Goal: Task Accomplishment & Management: Use online tool/utility

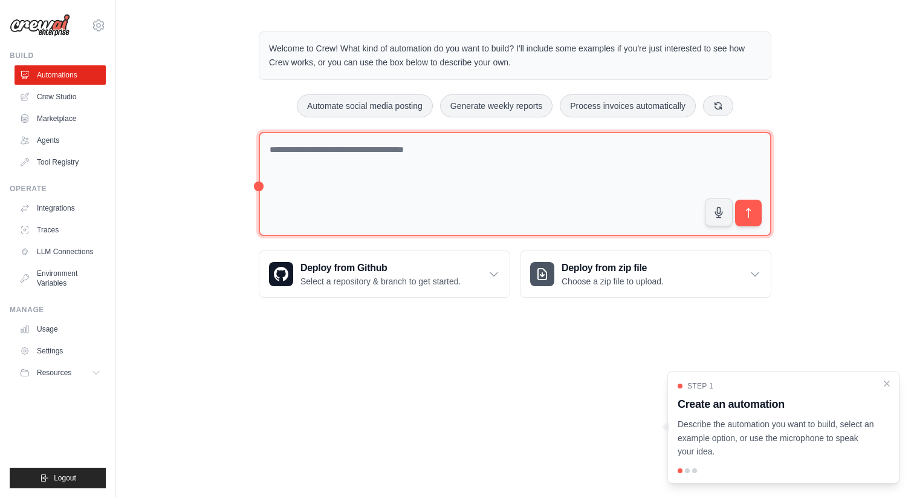
click at [396, 181] on textarea at bounding box center [515, 184] width 513 height 105
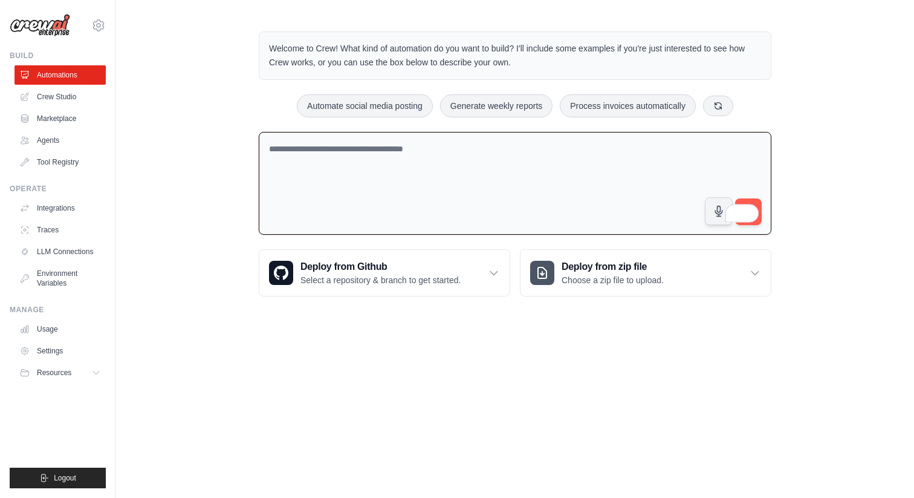
click at [417, 175] on textarea "To enrich screen reader interactions, please activate Accessibility in Grammarl…" at bounding box center [515, 183] width 513 height 103
click at [358, 171] on textarea "To enrich screen reader interactions, please activate Accessibility in Grammarl…" at bounding box center [515, 183] width 513 height 103
click at [64, 100] on link "Crew Studio" at bounding box center [61, 96] width 91 height 19
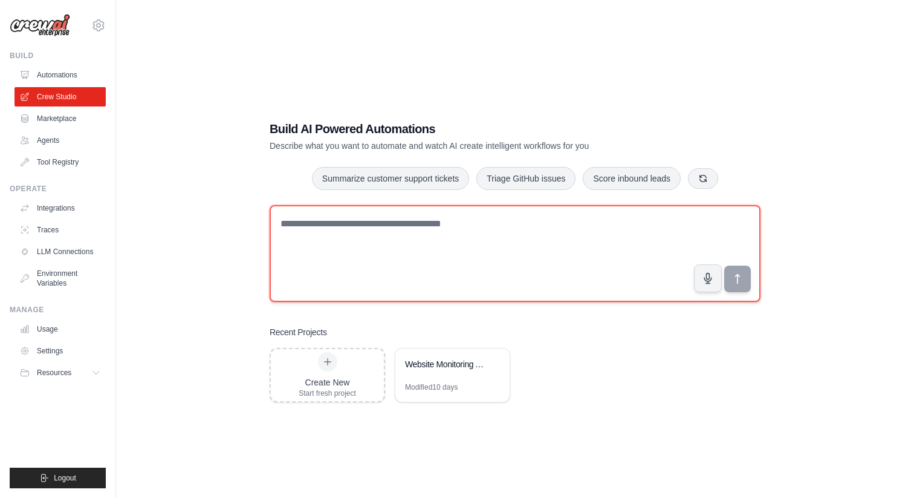
click at [347, 239] on textarea at bounding box center [515, 253] width 491 height 97
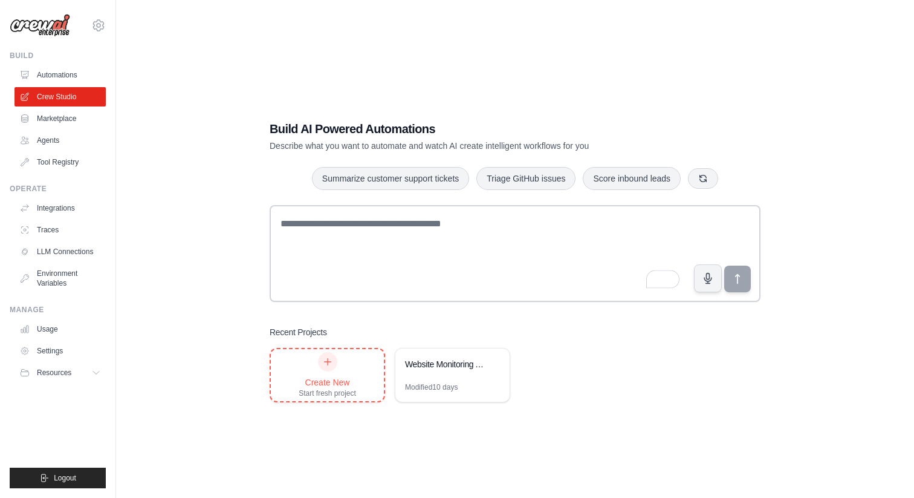
click at [329, 374] on div "Create New Start fresh project" at bounding box center [327, 375] width 57 height 46
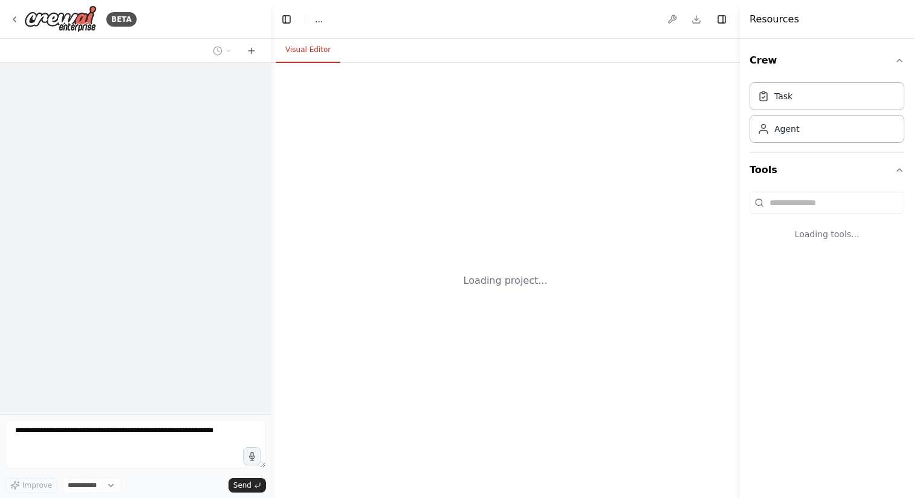
select select "****"
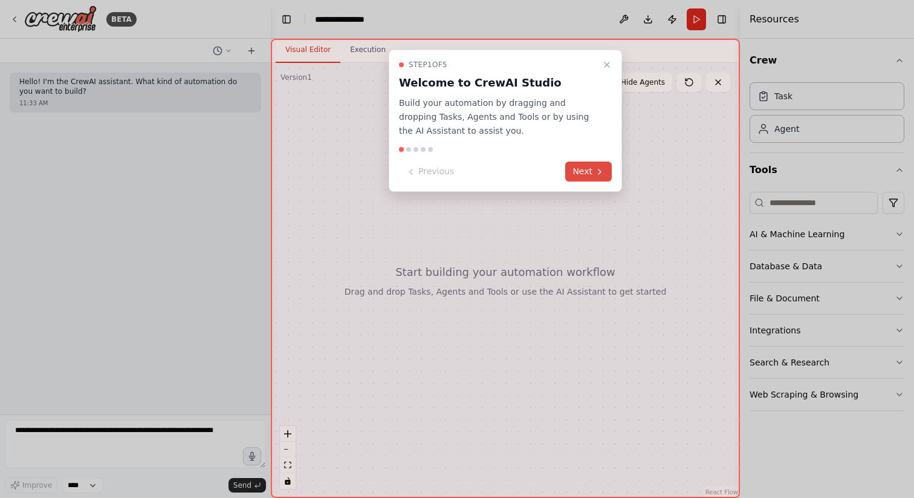
click at [590, 176] on button "Next" at bounding box center [589, 171] width 47 height 20
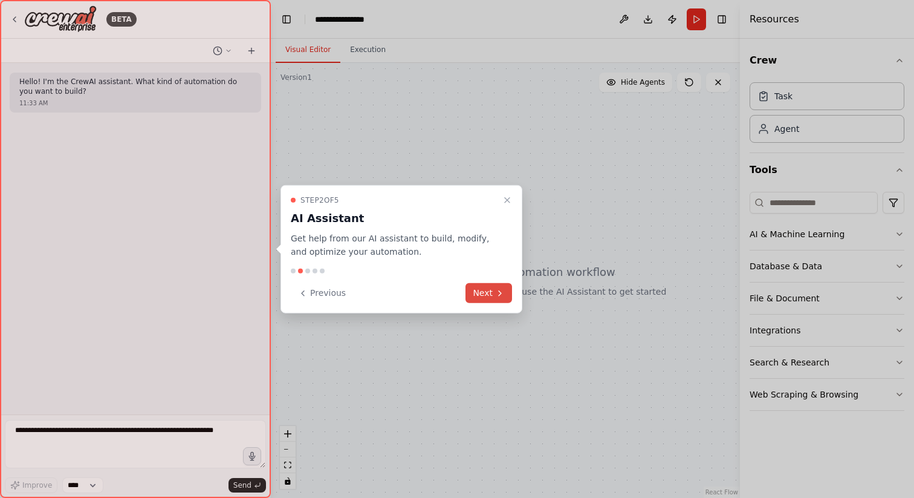
click at [498, 292] on icon at bounding box center [500, 293] width 10 height 10
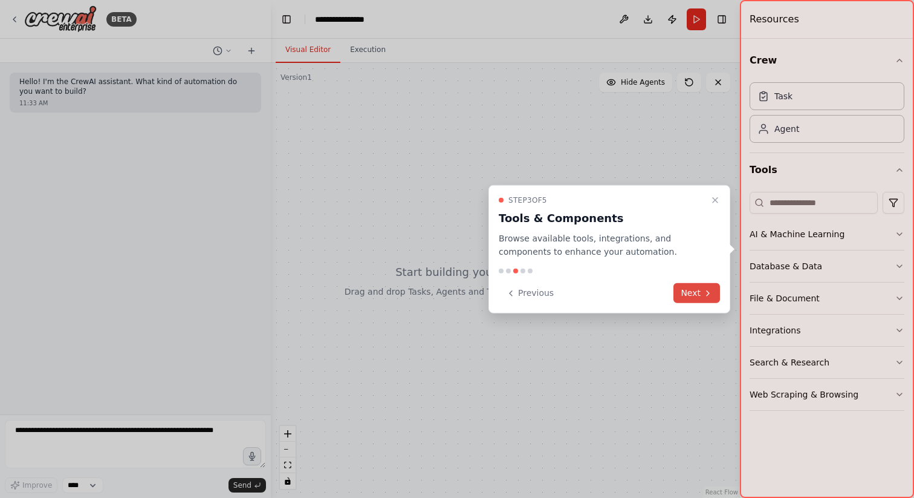
click at [692, 288] on button "Next" at bounding box center [697, 293] width 47 height 20
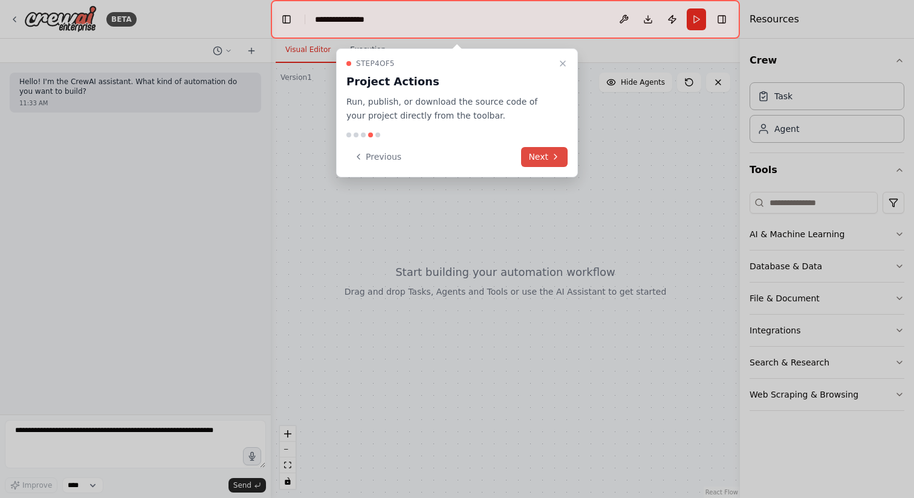
click at [548, 157] on button "Next" at bounding box center [544, 157] width 47 height 20
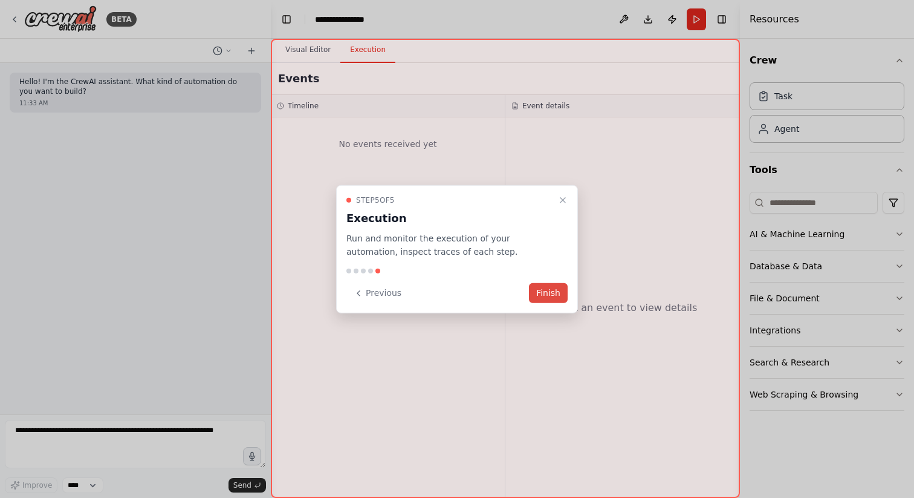
click at [548, 298] on button "Finish" at bounding box center [548, 293] width 39 height 20
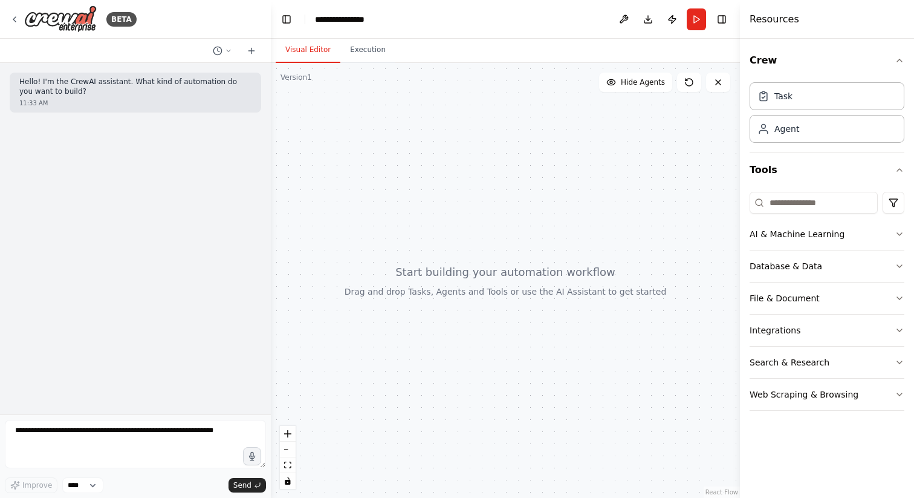
click at [322, 116] on div at bounding box center [505, 280] width 469 height 435
drag, startPoint x: 446, startPoint y: 334, endPoint x: 446, endPoint y: 416, distance: 81.7
click at [446, 416] on div at bounding box center [505, 280] width 469 height 435
click at [786, 99] on div "Task" at bounding box center [784, 96] width 18 height 12
click at [781, 142] on div "Agent" at bounding box center [827, 128] width 155 height 28
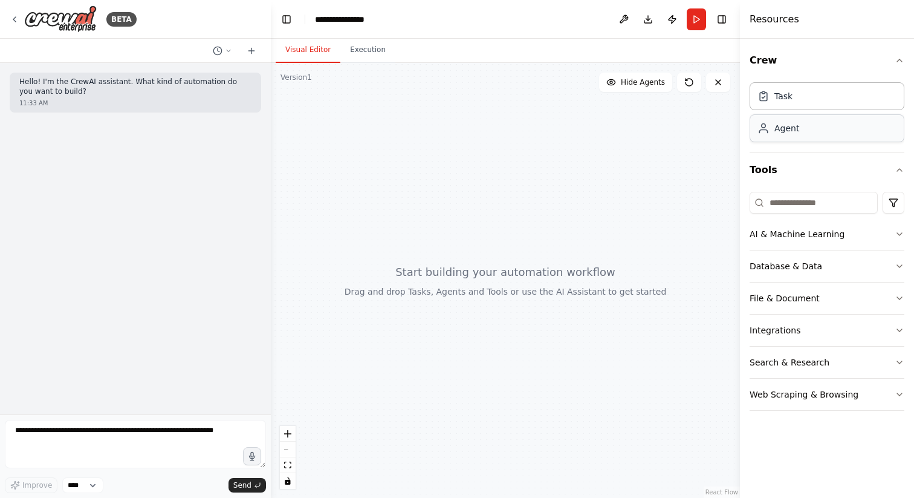
click at [782, 132] on div "Agent" at bounding box center [787, 128] width 25 height 12
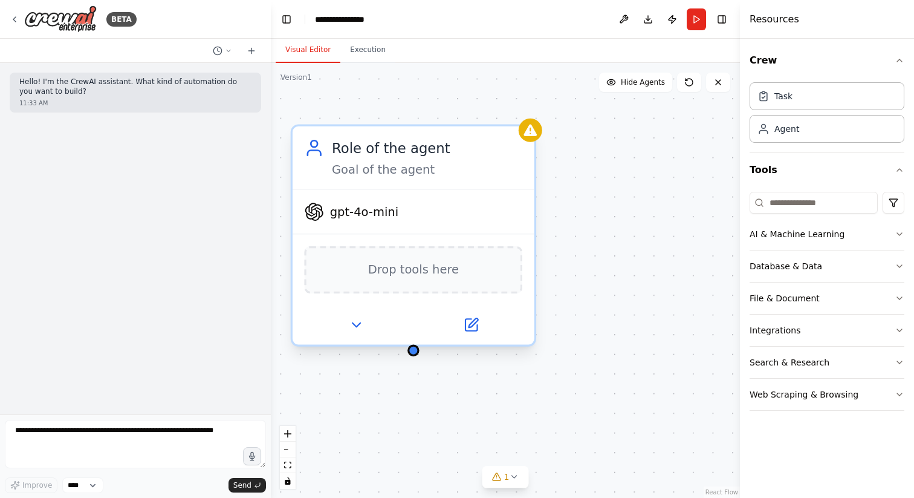
click at [380, 213] on span "gpt-4o-mini" at bounding box center [364, 212] width 68 height 16
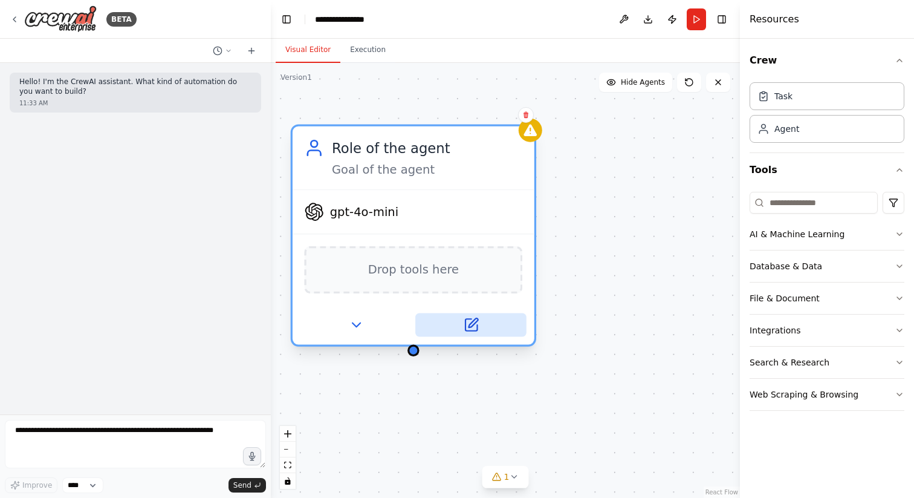
click at [470, 327] on icon at bounding box center [473, 322] width 9 height 9
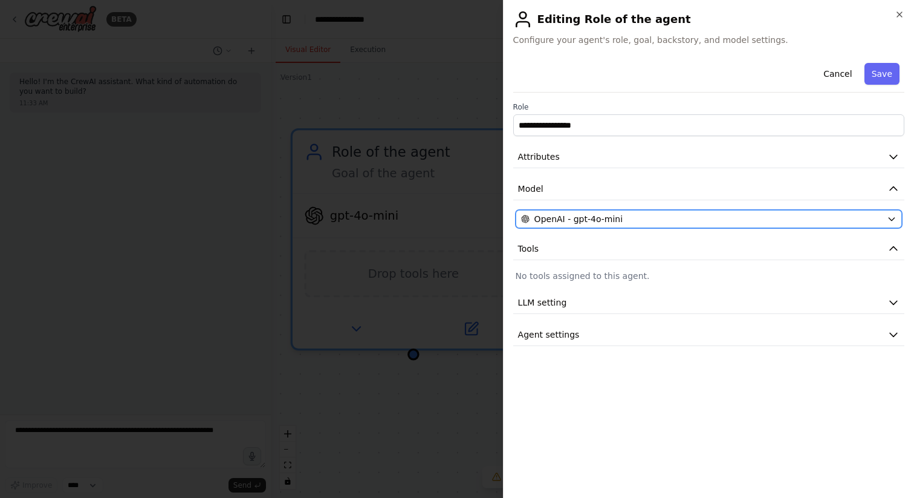
click at [604, 219] on span "OpenAI - gpt-4o-mini" at bounding box center [579, 219] width 88 height 12
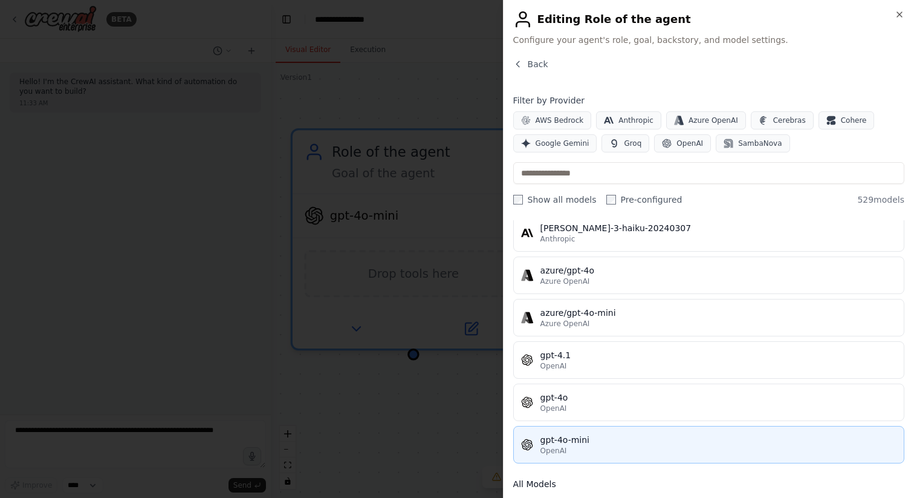
scroll to position [149, 0]
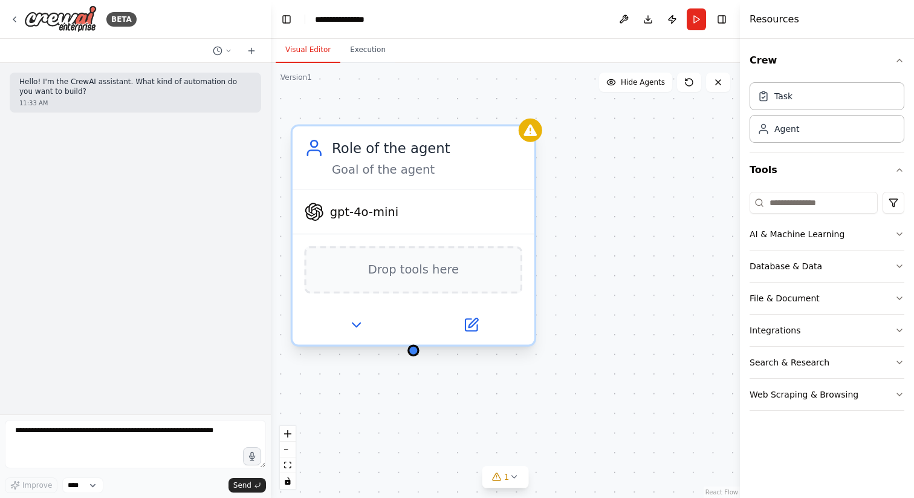
click at [393, 213] on span "gpt-4o-mini" at bounding box center [364, 212] width 68 height 16
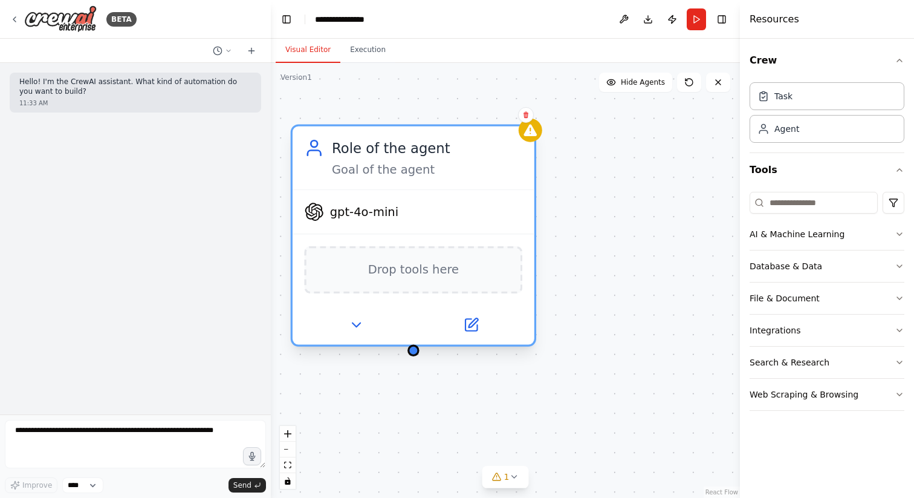
click at [345, 217] on span "gpt-4o-mini" at bounding box center [364, 212] width 68 height 16
click at [345, 212] on span "gpt-4o-mini" at bounding box center [364, 212] width 68 height 16
click at [469, 324] on icon at bounding box center [471, 325] width 16 height 16
click at [472, 317] on icon at bounding box center [471, 325] width 16 height 16
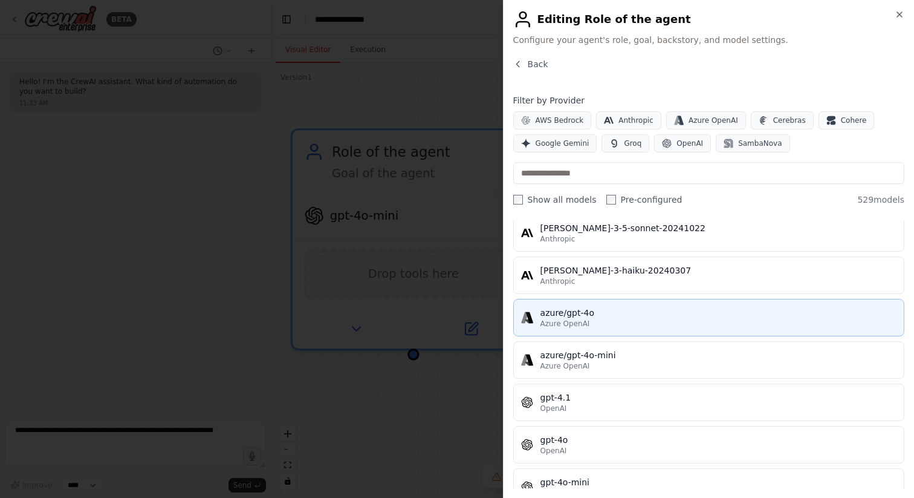
scroll to position [45, 0]
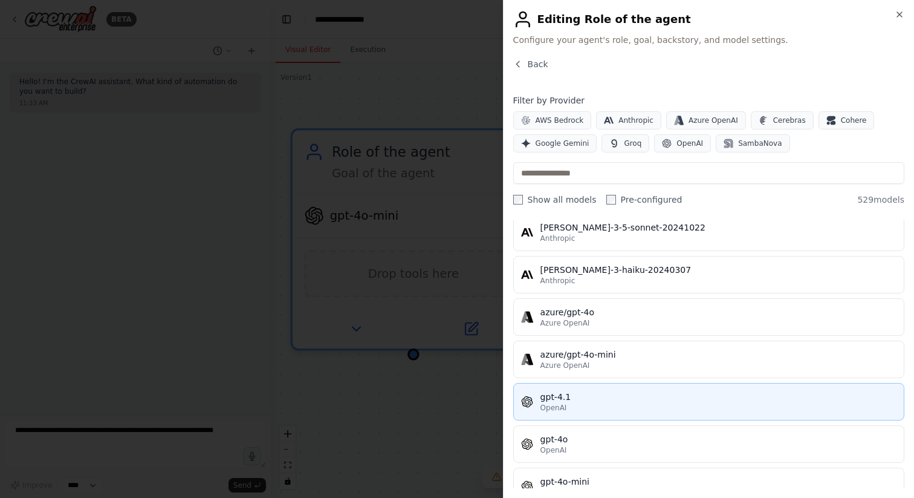
click at [549, 400] on div "gpt-4.1" at bounding box center [719, 397] width 356 height 12
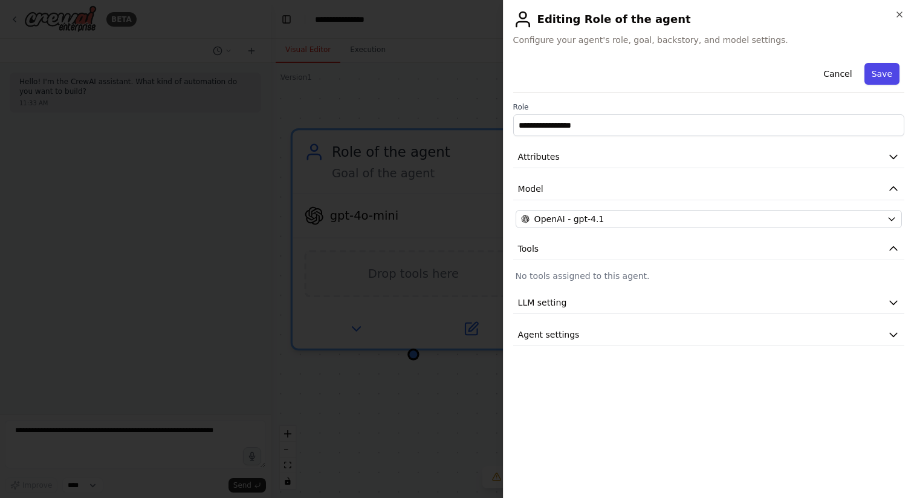
click at [884, 73] on button "Save" at bounding box center [882, 74] width 35 height 22
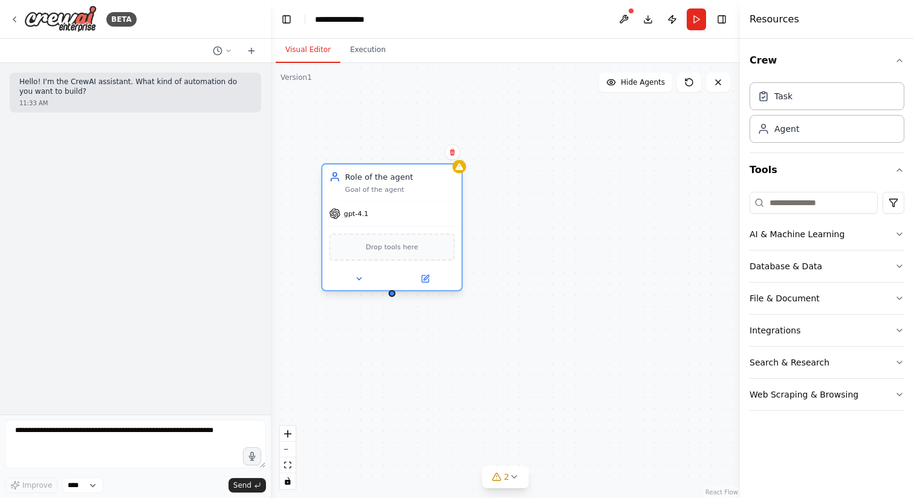
drag, startPoint x: 385, startPoint y: 304, endPoint x: 391, endPoint y: 297, distance: 9.4
click at [391, 297] on div "Role of the agent Goal of the agent gpt-4.1 Drop tools here" at bounding box center [505, 280] width 469 height 435
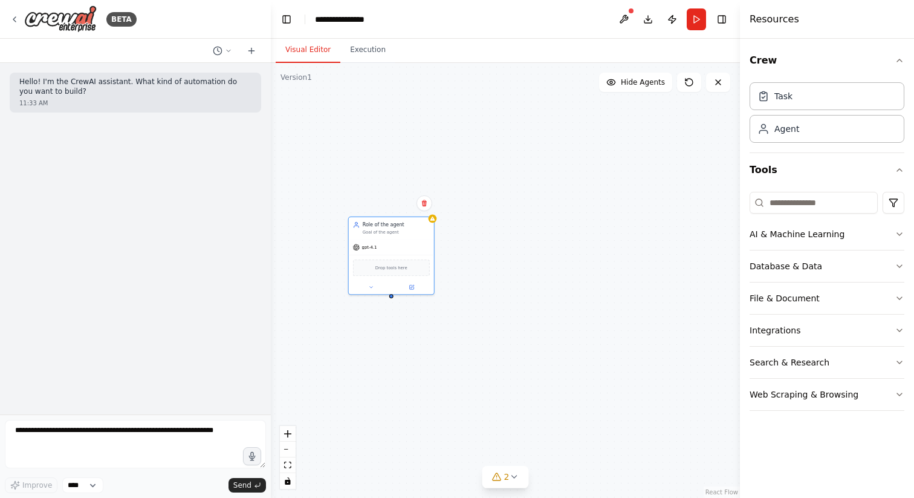
click at [787, 109] on div "Task" at bounding box center [827, 96] width 155 height 28
drag, startPoint x: 781, startPoint y: 109, endPoint x: 370, endPoint y: 334, distance: 468.0
click at [370, 334] on div "**********" at bounding box center [457, 249] width 914 height 498
drag, startPoint x: 802, startPoint y: 100, endPoint x: 784, endPoint y: 100, distance: 18.1
drag, startPoint x: 422, startPoint y: 397, endPoint x: 376, endPoint y: 350, distance: 65.9
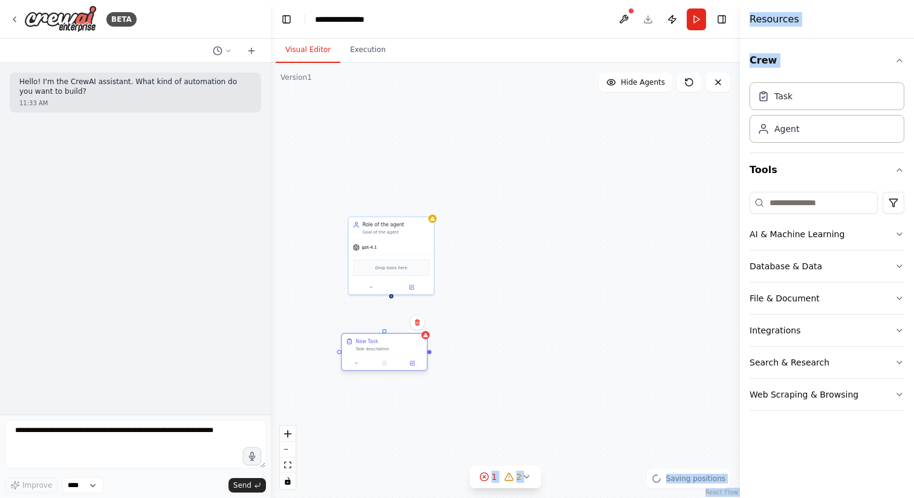
click at [376, 350] on div "Task description" at bounding box center [389, 348] width 67 height 5
click at [391, 334] on div "New Task Task description" at bounding box center [391, 344] width 85 height 22
click at [391, 333] on div "New Task Task description" at bounding box center [391, 344] width 85 height 22
click at [388, 347] on div "Task description" at bounding box center [396, 348] width 67 height 5
drag, startPoint x: 392, startPoint y: 331, endPoint x: 392, endPoint y: 296, distance: 35.1
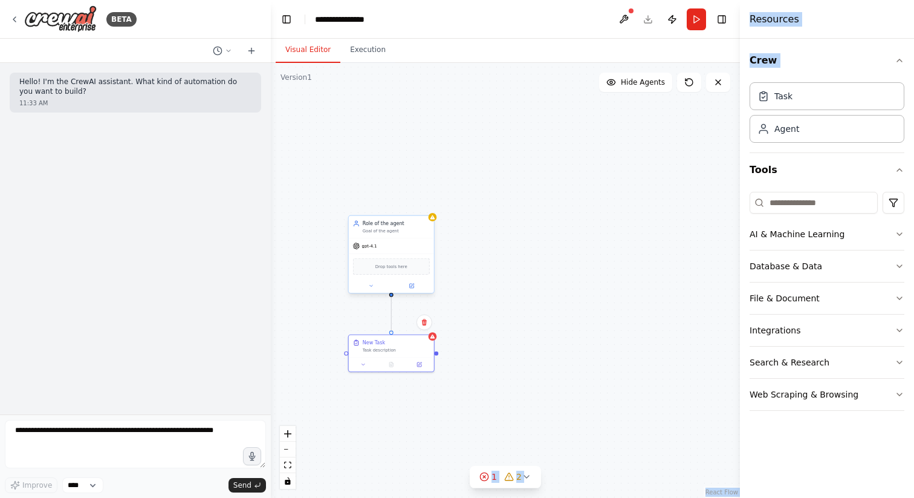
click at [392, 296] on div "Role of the agent Goal of the agent gpt-4.1 Drop tools here New Task Task descr…" at bounding box center [489, 361] width 269 height 249
click at [416, 308] on div ".deletable-edge-delete-btn { width: 20px; height: 20px; border: 0px solid #ffff…" at bounding box center [505, 280] width 469 height 435
click at [456, 310] on div ".deletable-edge-delete-btn { width: 20px; height: 20px; border: 0px solid #ffff…" at bounding box center [505, 280] width 469 height 435
click at [435, 219] on icon at bounding box center [432, 216] width 5 height 5
click at [430, 219] on icon at bounding box center [432, 216] width 5 height 5
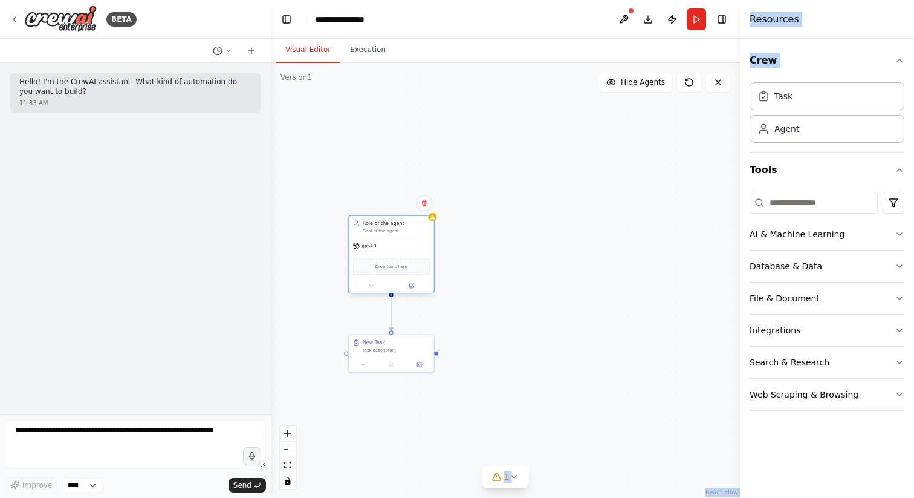
click at [376, 249] on div "gpt-4.1" at bounding box center [365, 246] width 24 height 7
click at [370, 243] on span "gpt-4.1" at bounding box center [369, 245] width 15 height 5
click at [415, 287] on button at bounding box center [411, 286] width 39 height 8
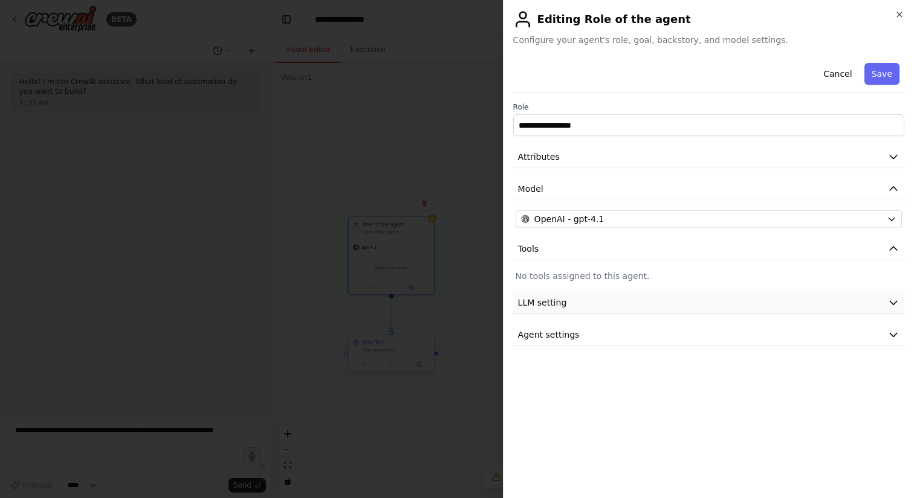
click at [613, 304] on button "LLM setting" at bounding box center [708, 303] width 391 height 22
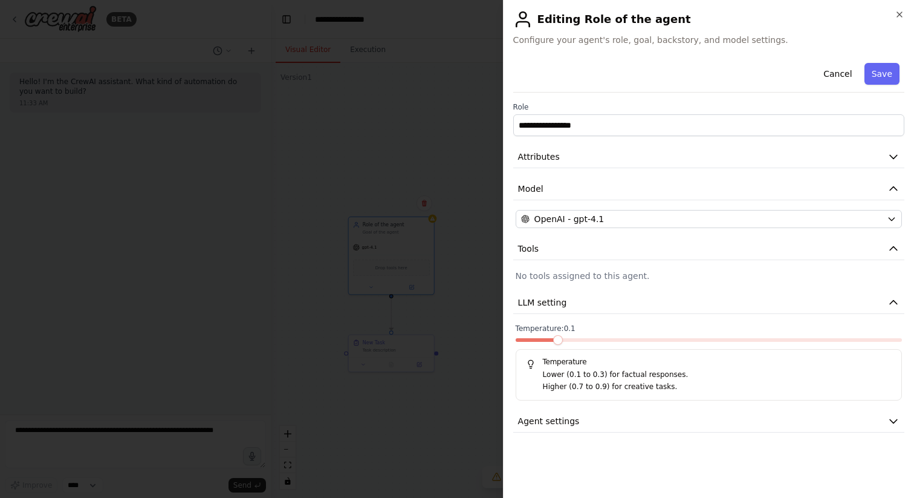
click at [553, 342] on span at bounding box center [558, 340] width 10 height 10
click at [641, 324] on label "Temperature: 0.1" at bounding box center [709, 329] width 386 height 10
click at [607, 305] on button "LLM setting" at bounding box center [708, 303] width 391 height 22
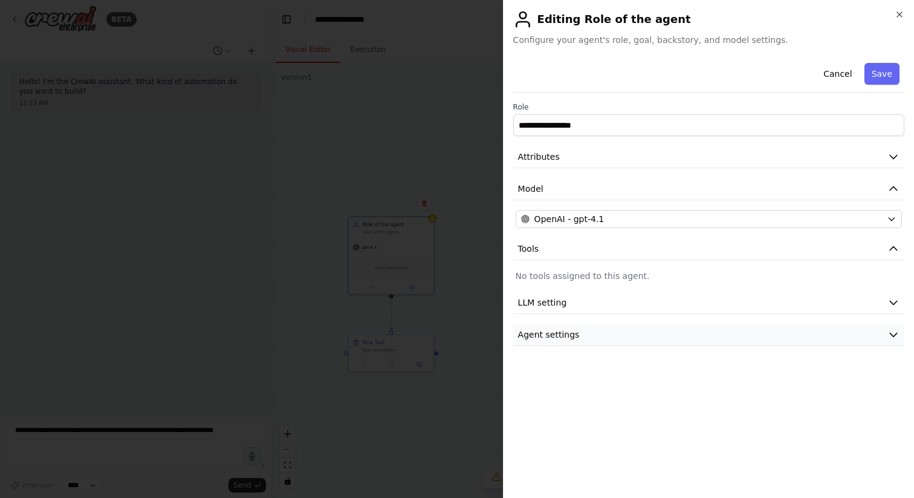
click at [598, 344] on button "Agent settings" at bounding box center [708, 335] width 391 height 22
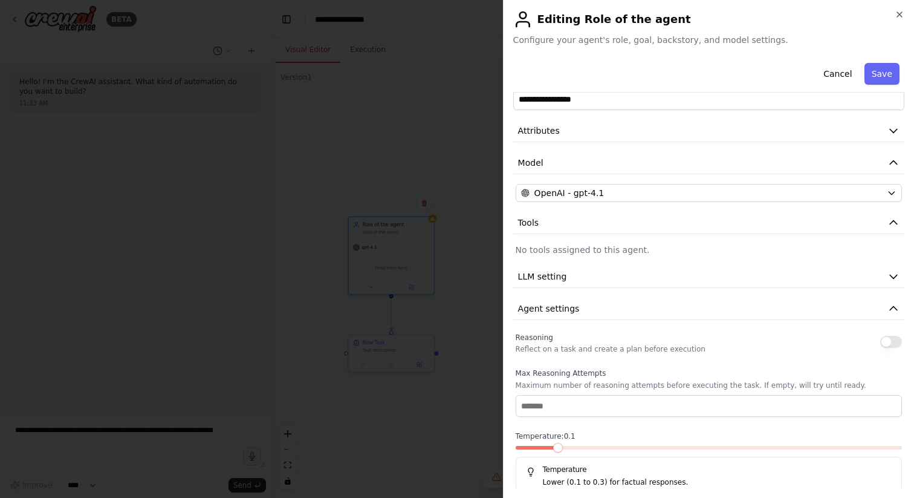
scroll to position [0, 0]
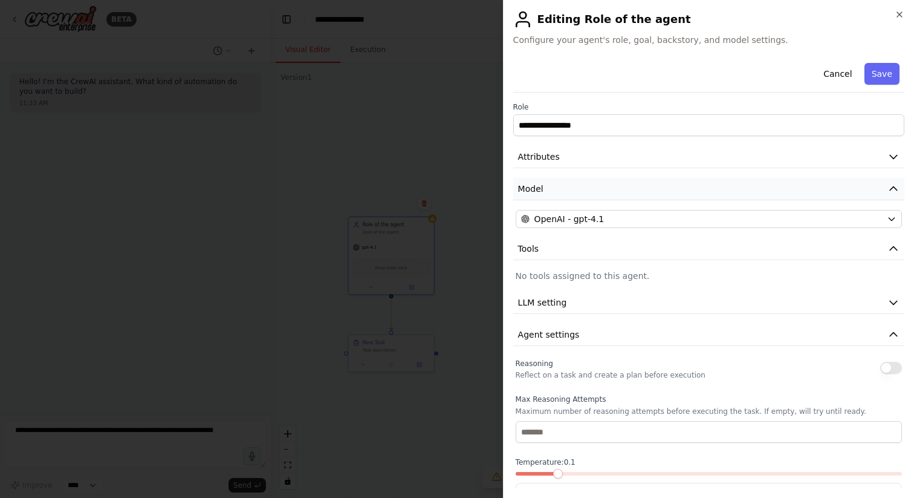
click at [640, 191] on button "Model" at bounding box center [708, 189] width 391 height 22
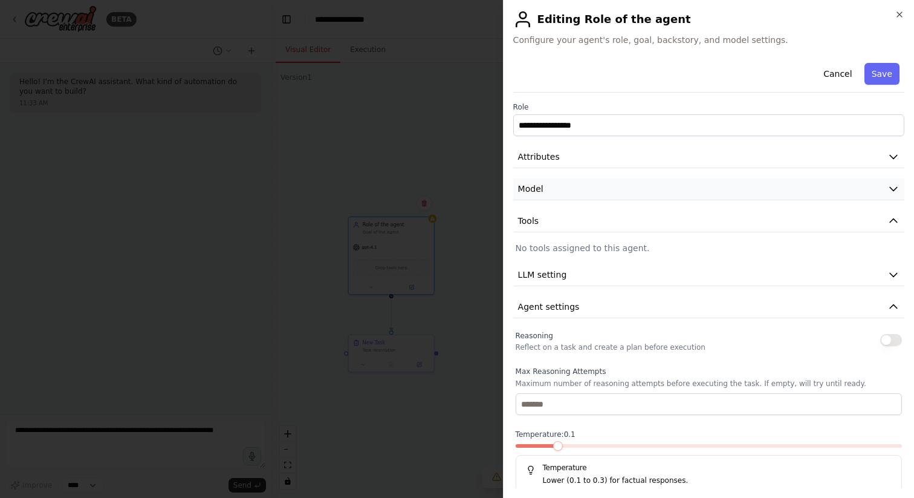
click at [640, 191] on button "Model" at bounding box center [708, 189] width 391 height 22
